Goal: Communication & Community: Share content

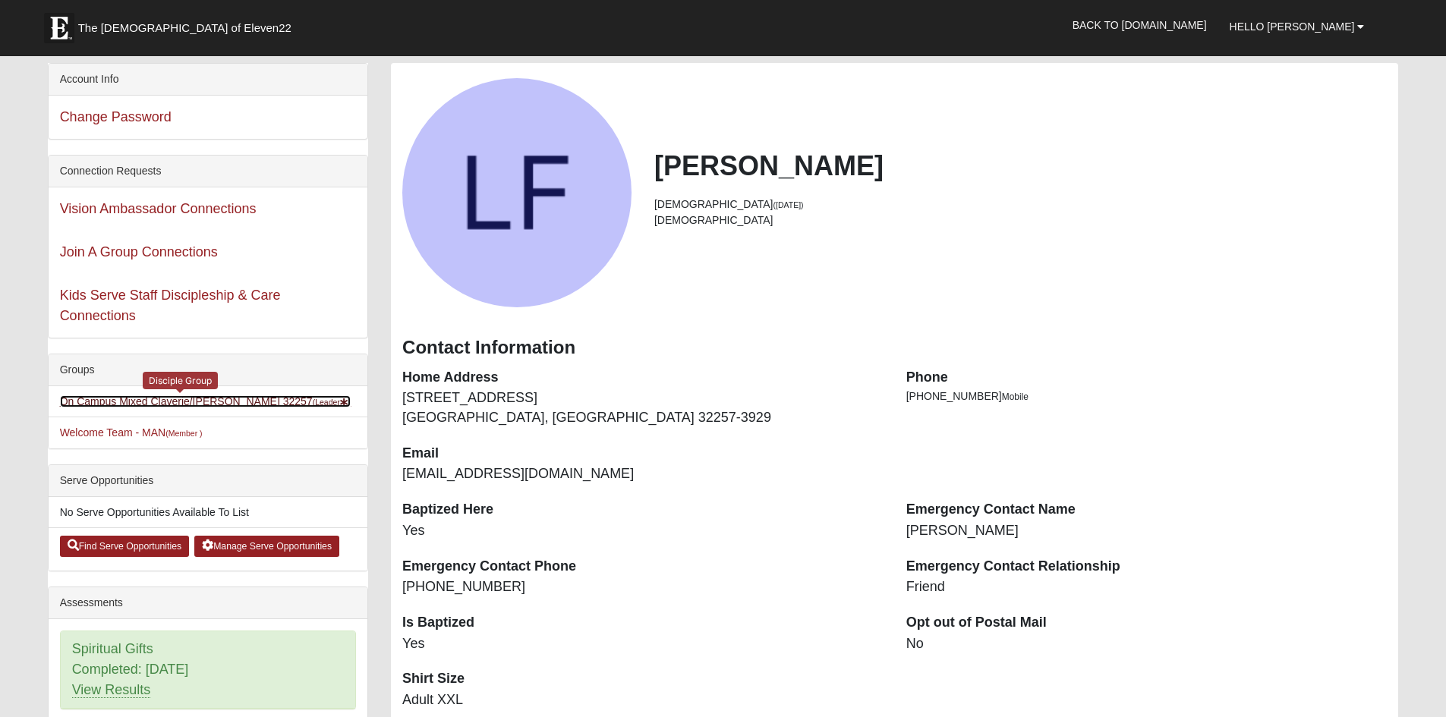
click at [171, 403] on link "On Campus Mixed Claverie/Foster 32257 (Leader )" at bounding box center [205, 401] width 291 height 12
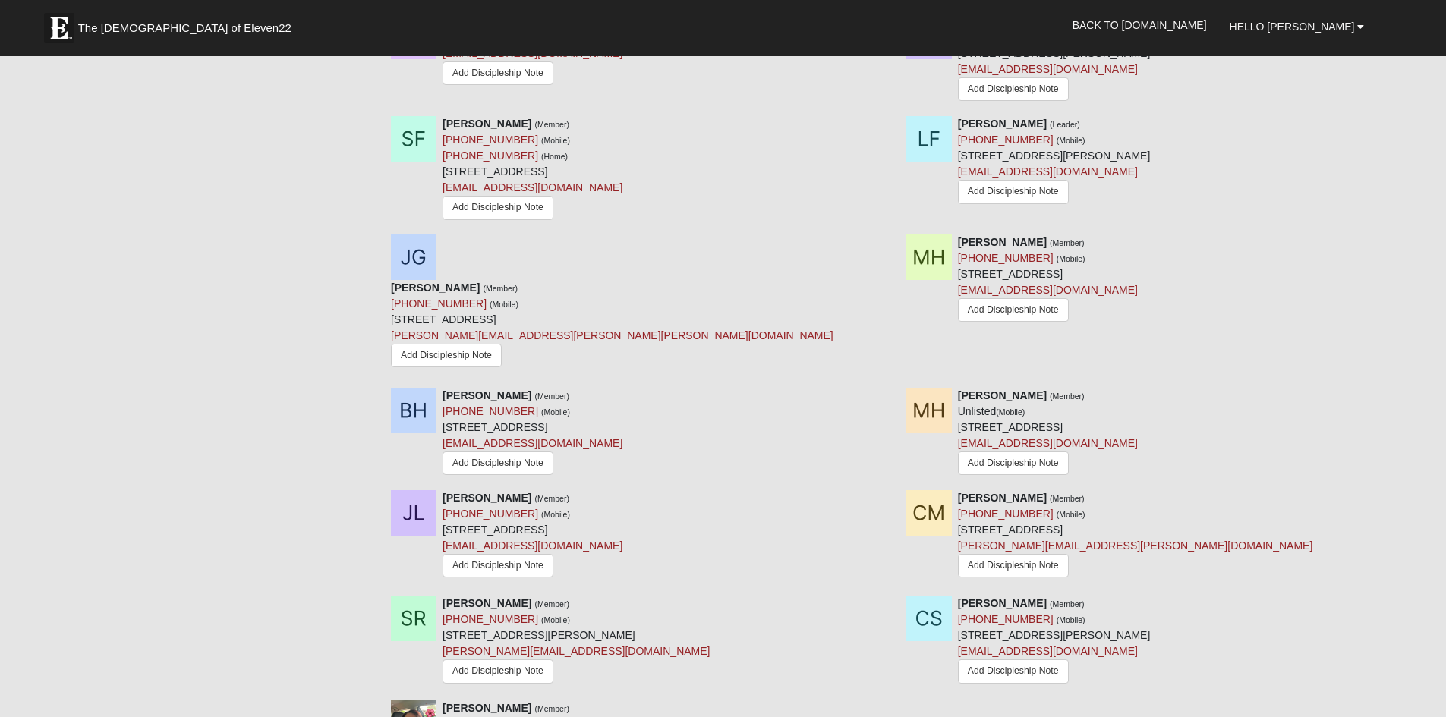
scroll to position [1798, 0]
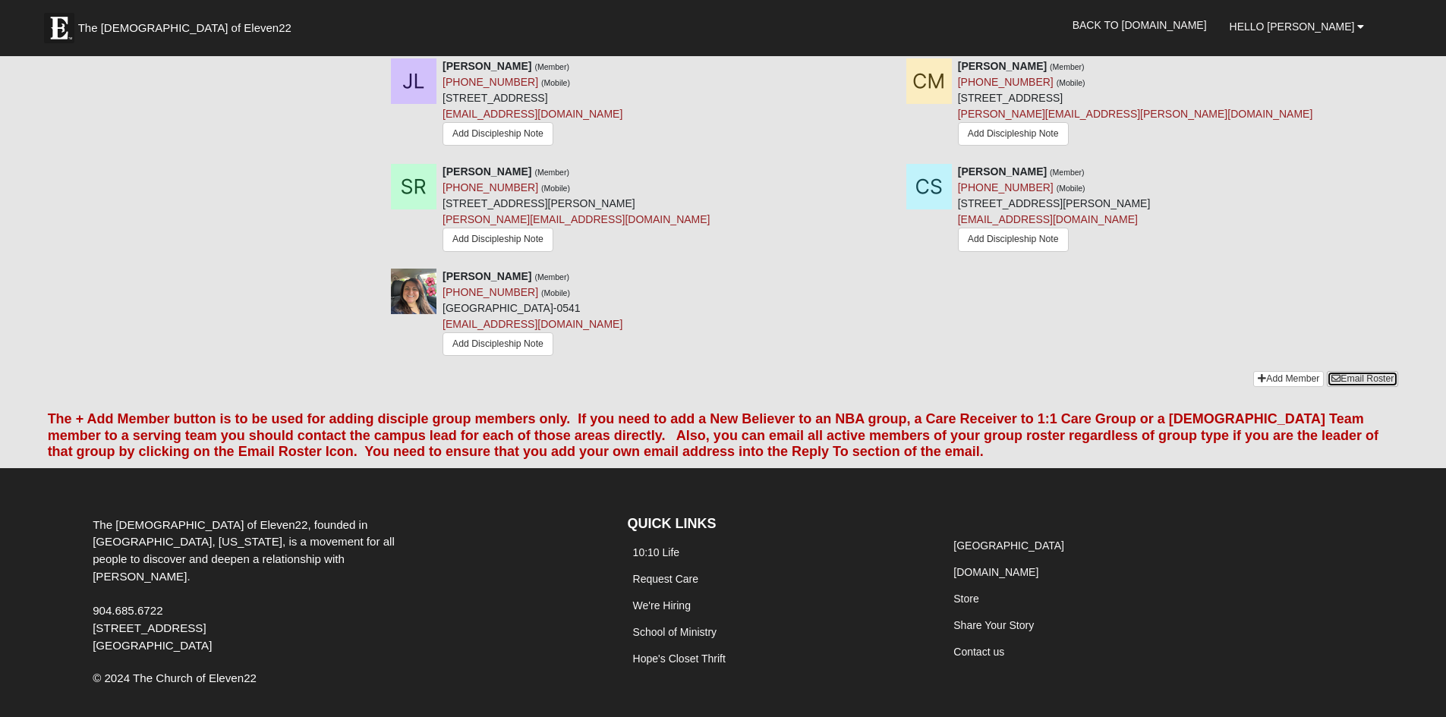
click at [1370, 371] on link "Email Roster" at bounding box center [1362, 379] width 71 height 16
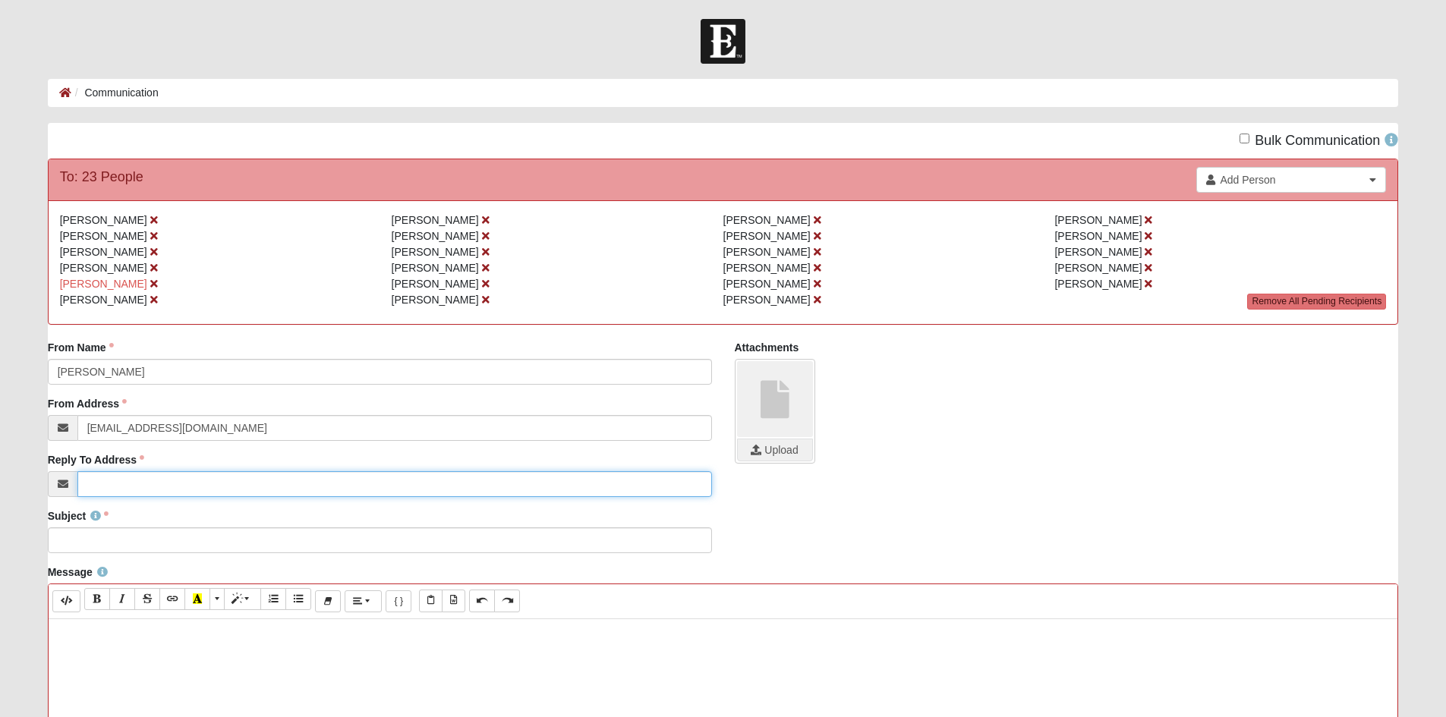
click at [175, 482] on input "Reply To Address" at bounding box center [394, 484] width 635 height 26
type input "L"
type input "[EMAIL_ADDRESS][DOMAIN_NAME]"
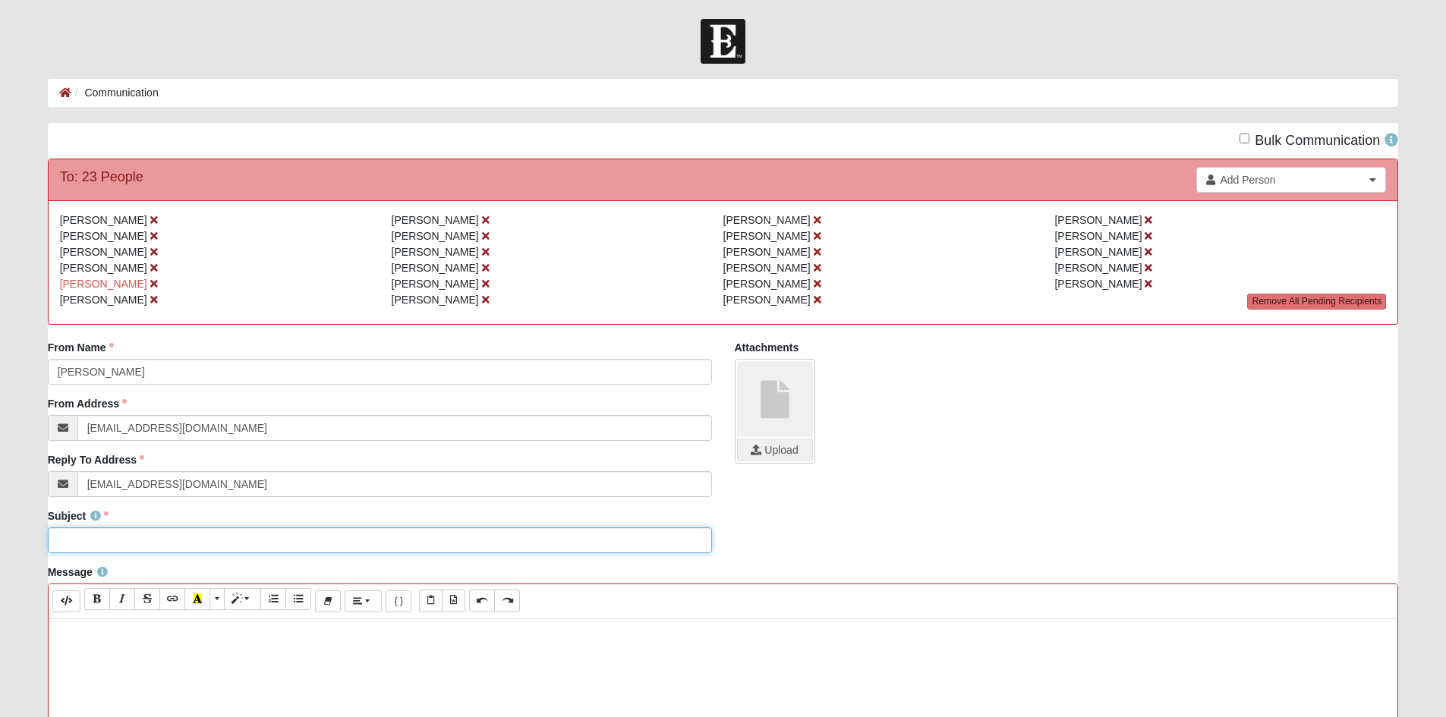
click at [132, 545] on input "Subject" at bounding box center [380, 541] width 664 height 26
click at [139, 545] on input "Subject" at bounding box center [380, 541] width 664 height 26
type input "October 6th DGroup - Prayer Requests"
click at [77, 635] on p at bounding box center [723, 635] width 1334 height 16
paste div
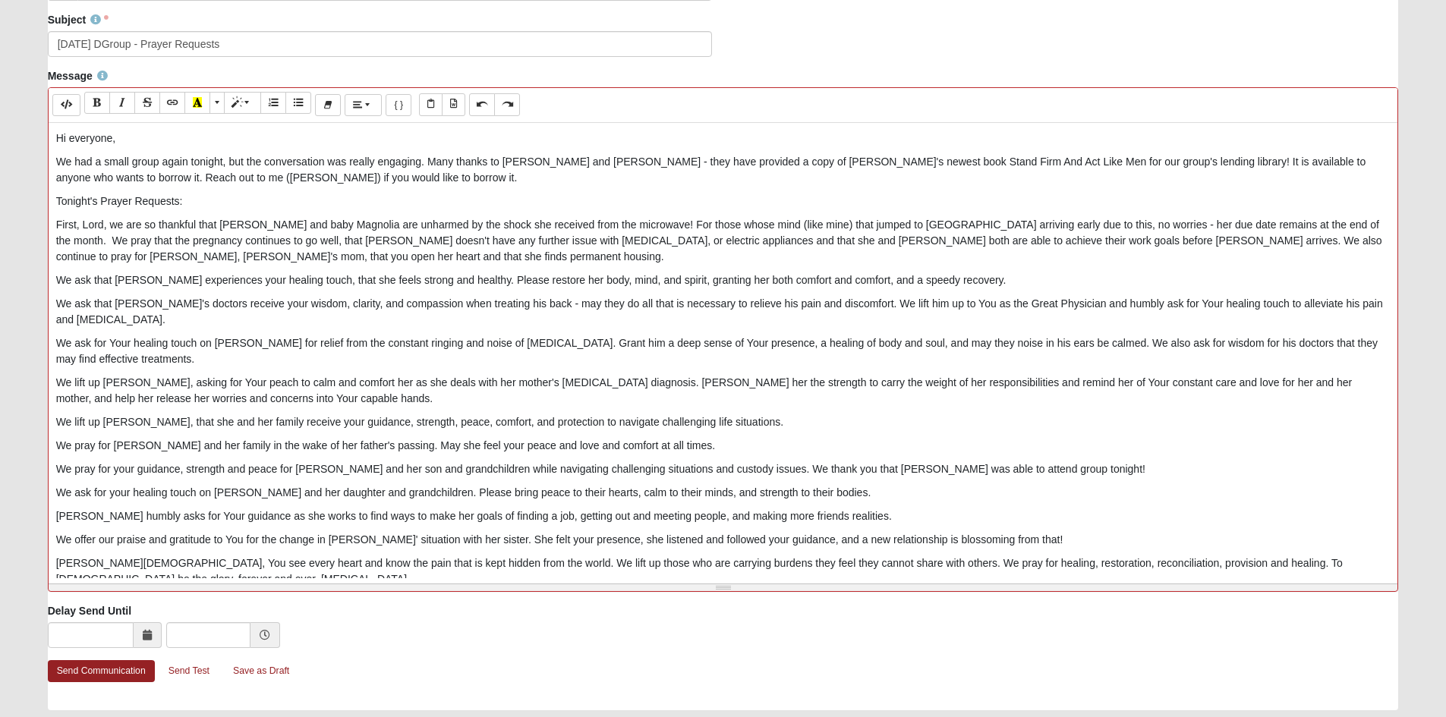
scroll to position [531, 0]
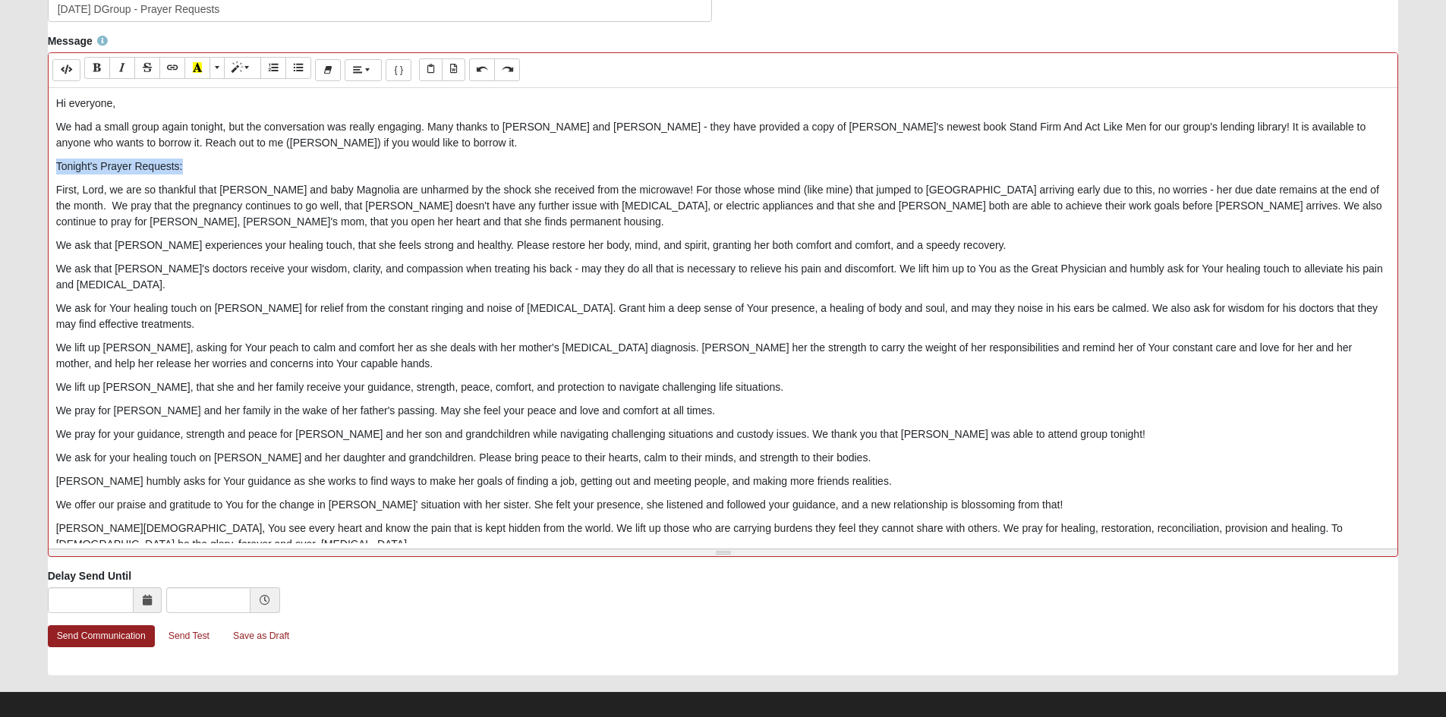
drag, startPoint x: 183, startPoint y: 162, endPoint x: 56, endPoint y: 164, distance: 126.8
click at [56, 164] on p "Tonight's Prayer Requests:" at bounding box center [723, 167] width 1334 height 16
click at [95, 76] on button "Bold (CTRL+B)" at bounding box center [97, 68] width 26 height 22
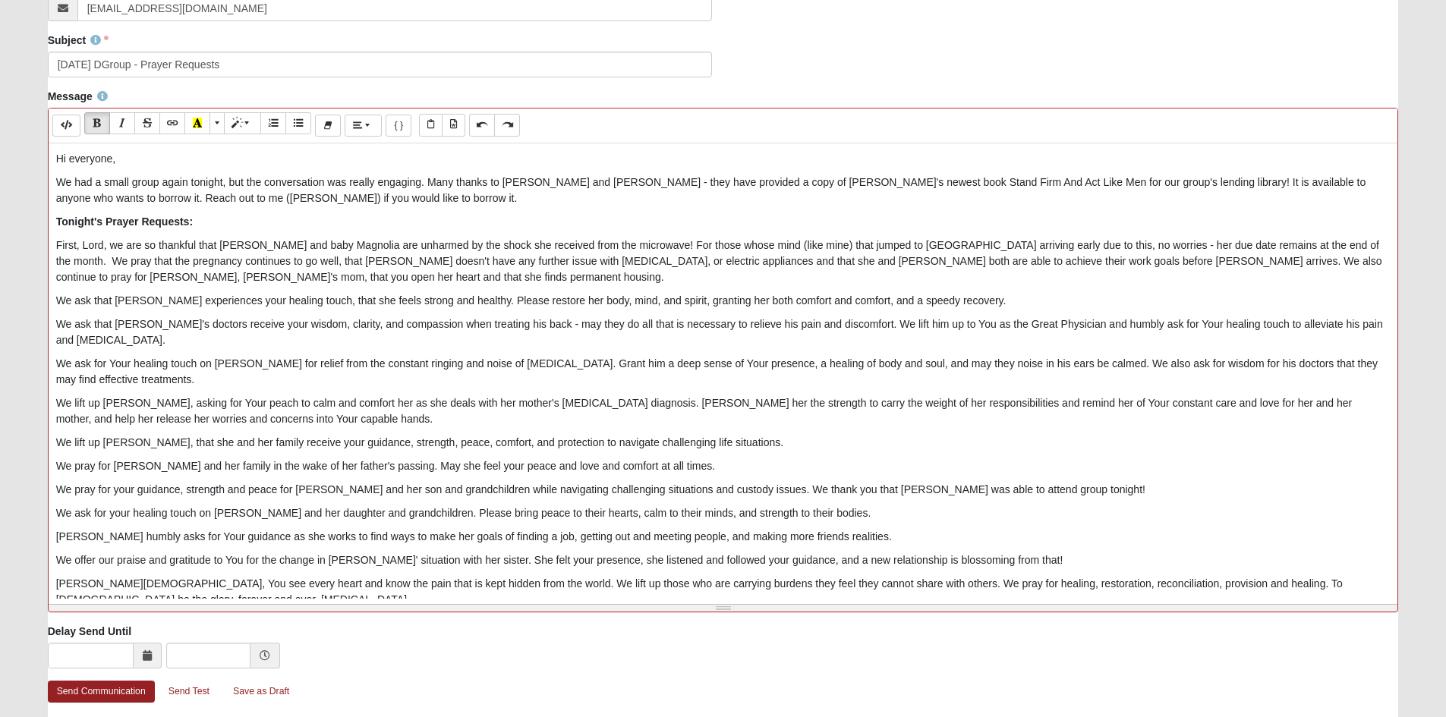
scroll to position [545, 0]
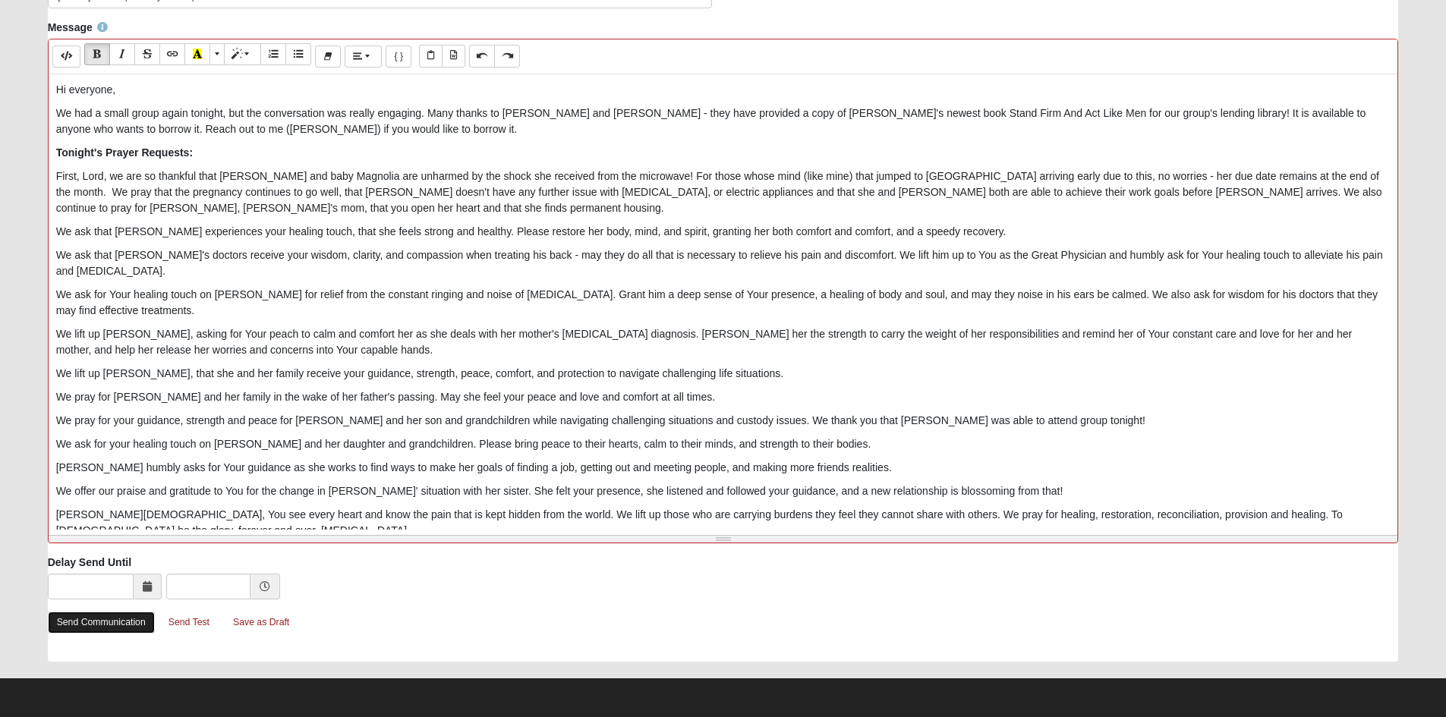
click at [89, 622] on link "Send Communication" at bounding box center [101, 623] width 107 height 22
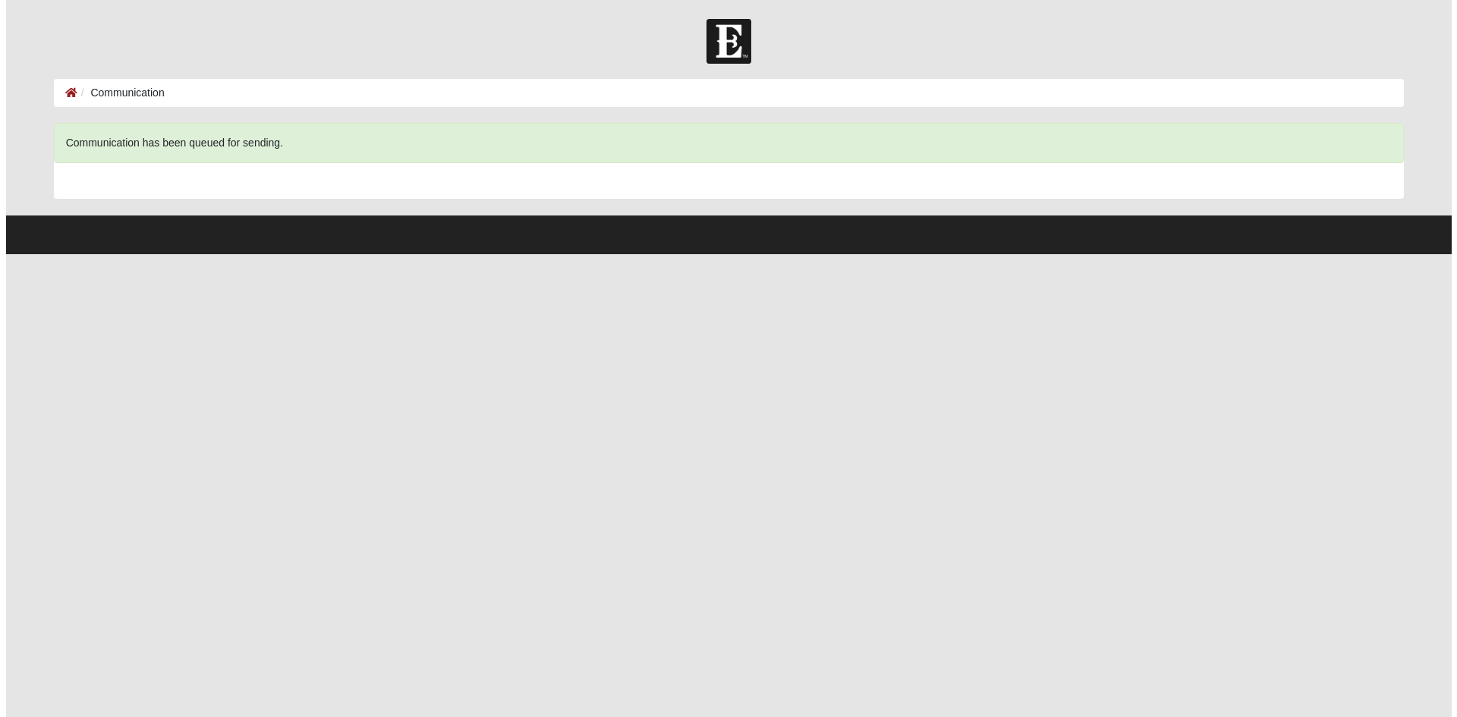
scroll to position [0, 0]
